Goal: Use online tool/utility: Utilize a website feature to perform a specific function

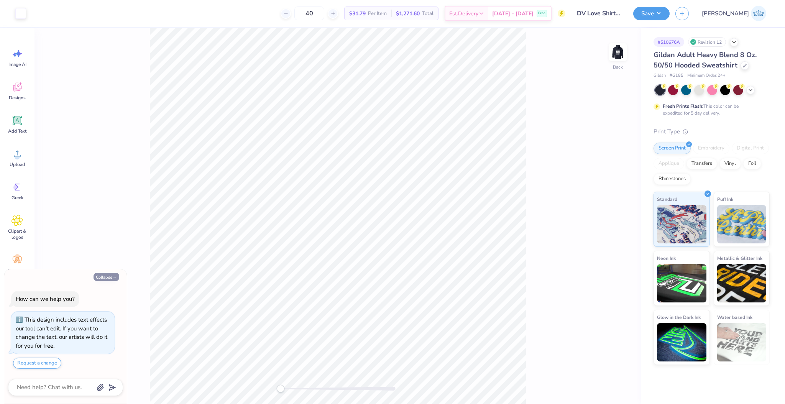
click at [106, 278] on button "Collapse" at bounding box center [107, 277] width 26 height 8
type textarea "x"
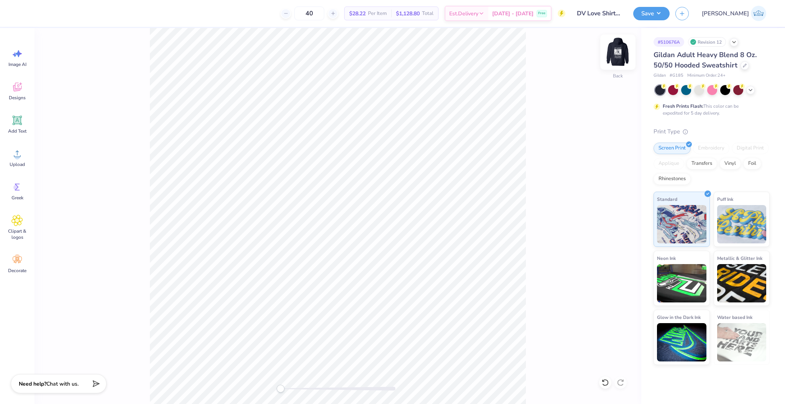
click at [617, 48] on img at bounding box center [618, 52] width 31 height 31
click at [617, 49] on img at bounding box center [618, 52] width 31 height 31
click at [20, 160] on div "Upload" at bounding box center [17, 157] width 28 height 29
click at [23, 153] on div "Upload" at bounding box center [17, 157] width 28 height 29
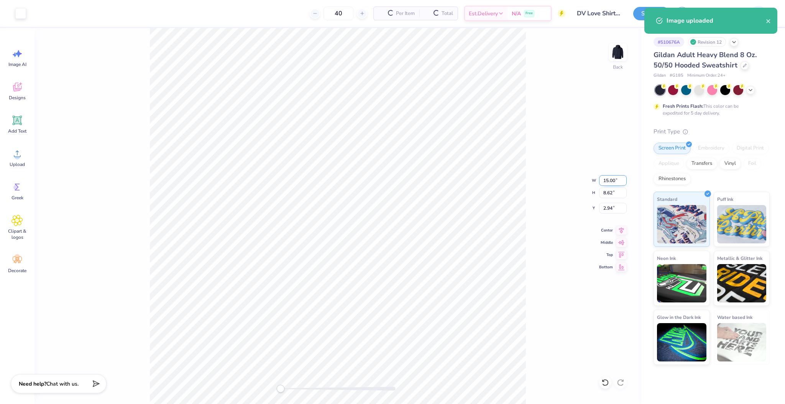
click at [608, 179] on input "15.00" at bounding box center [613, 180] width 28 height 11
type input "6"
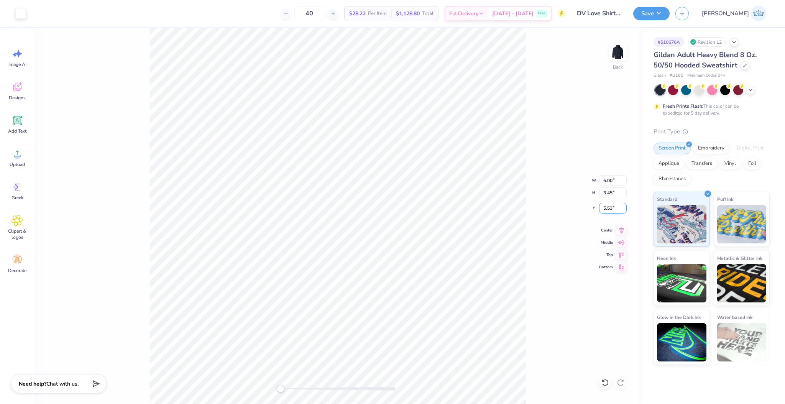
click at [601, 209] on input "5.53" at bounding box center [613, 208] width 28 height 11
type input "3"
click at [615, 53] on img at bounding box center [618, 52] width 31 height 31
click at [24, 164] on span "Upload" at bounding box center [17, 164] width 15 height 6
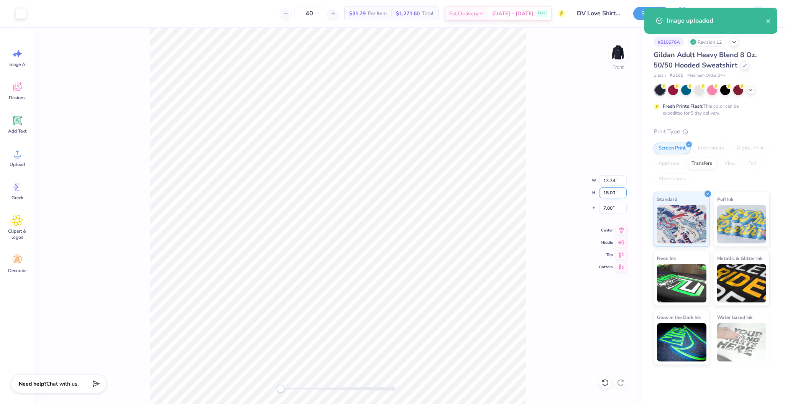
click at [607, 193] on input "18.00" at bounding box center [613, 193] width 28 height 11
type input "13"
click at [607, 206] on input "7.00" at bounding box center [613, 208] width 28 height 11
type input "3"
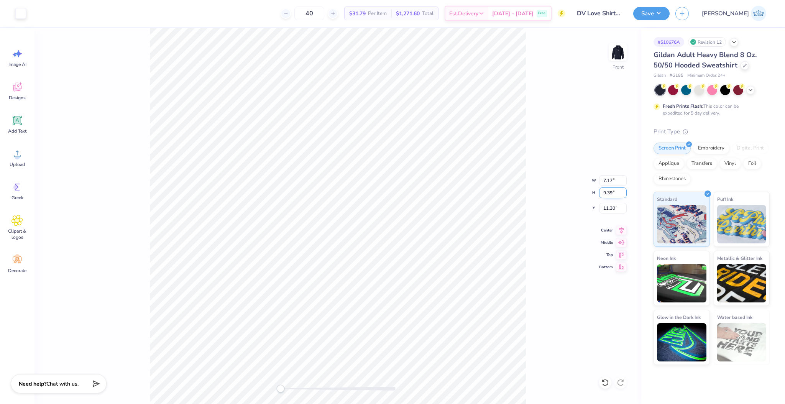
click at [604, 193] on input "9.39" at bounding box center [613, 193] width 28 height 11
type input "13"
click at [612, 205] on input "9.50" at bounding box center [613, 208] width 28 height 11
type input "3"
click at [670, 17] on button "Save" at bounding box center [651, 12] width 36 height 13
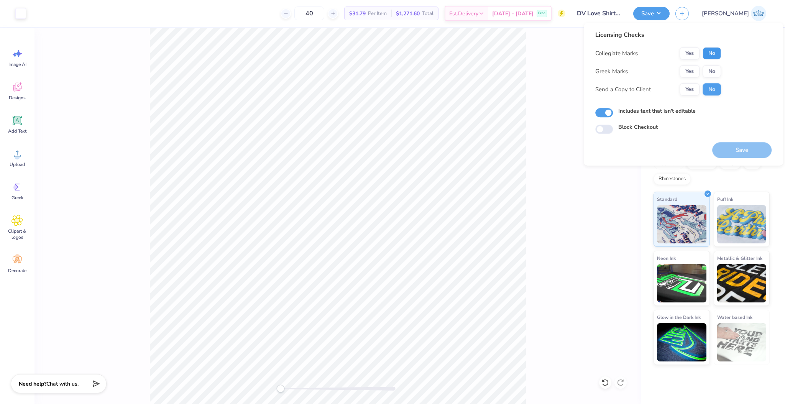
click at [718, 57] on button "No" at bounding box center [712, 53] width 18 height 12
click at [697, 88] on button "Yes" at bounding box center [690, 89] width 20 height 12
click at [735, 147] on button "Save" at bounding box center [741, 150] width 59 height 16
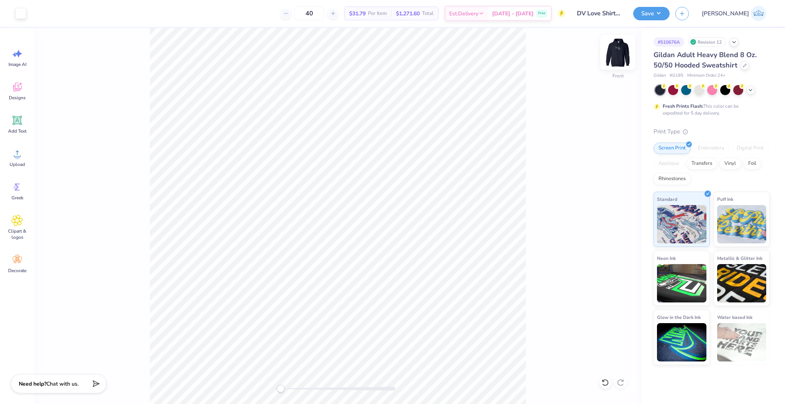
drag, startPoint x: 632, startPoint y: 57, endPoint x: 624, endPoint y: 56, distance: 7.8
click at [630, 57] on div "Front" at bounding box center [338, 216] width 607 height 376
click at [624, 56] on img at bounding box center [618, 52] width 31 height 31
